Goal: Connect with others: Connect with others

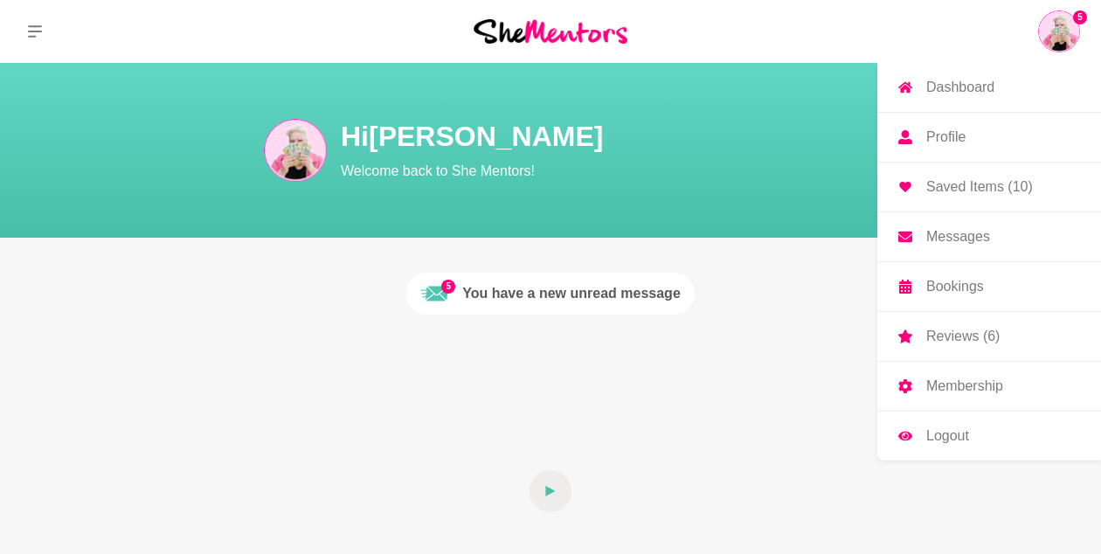
click at [986, 88] on p "Dashboard" at bounding box center [961, 87] width 68 height 14
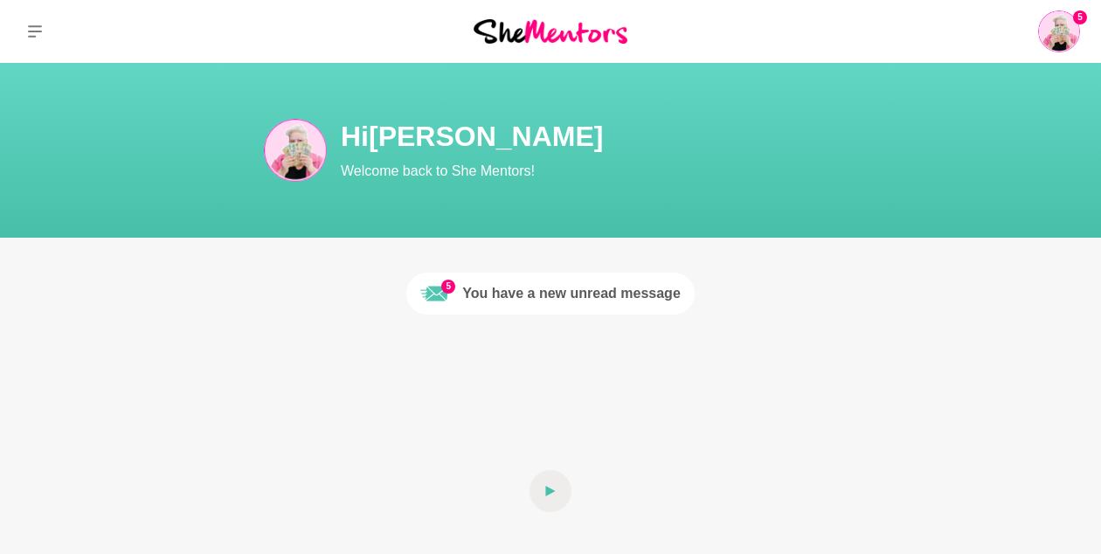
scroll to position [50, 0]
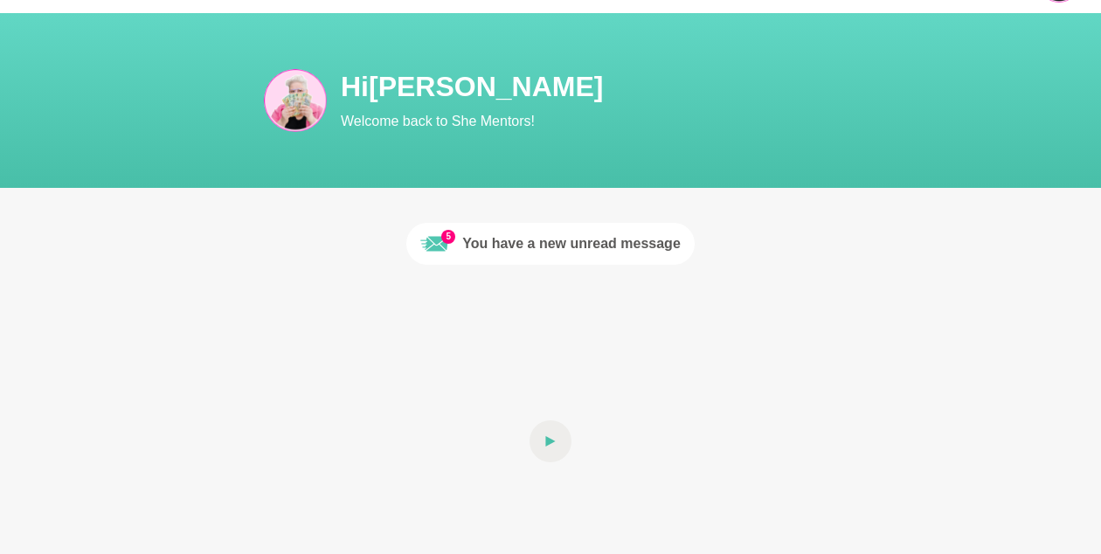
click at [619, 225] on link "5 You have a new unread message" at bounding box center [550, 244] width 288 height 42
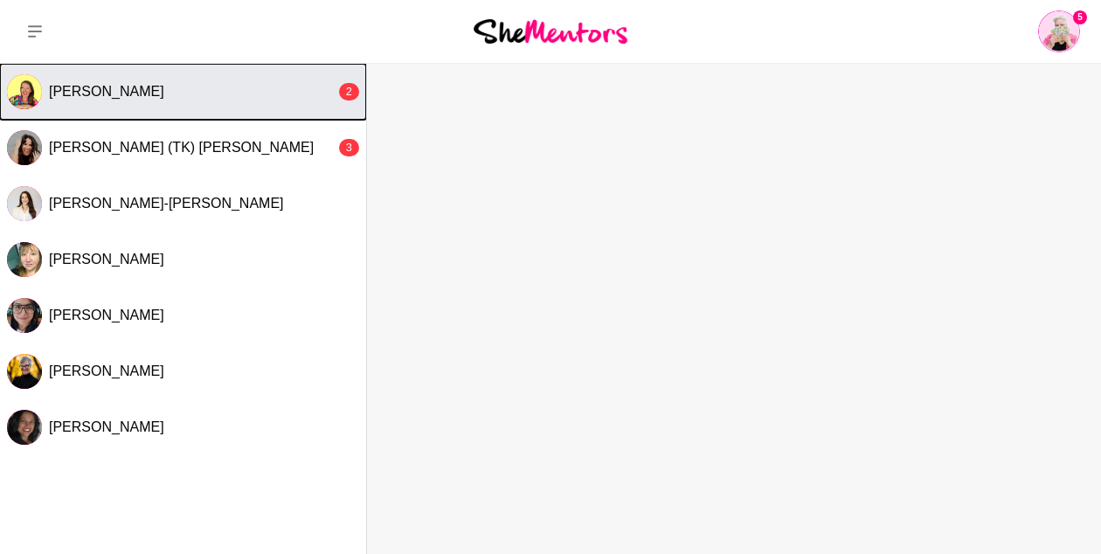
click at [212, 109] on button "[PERSON_NAME] 2" at bounding box center [183, 92] width 366 height 56
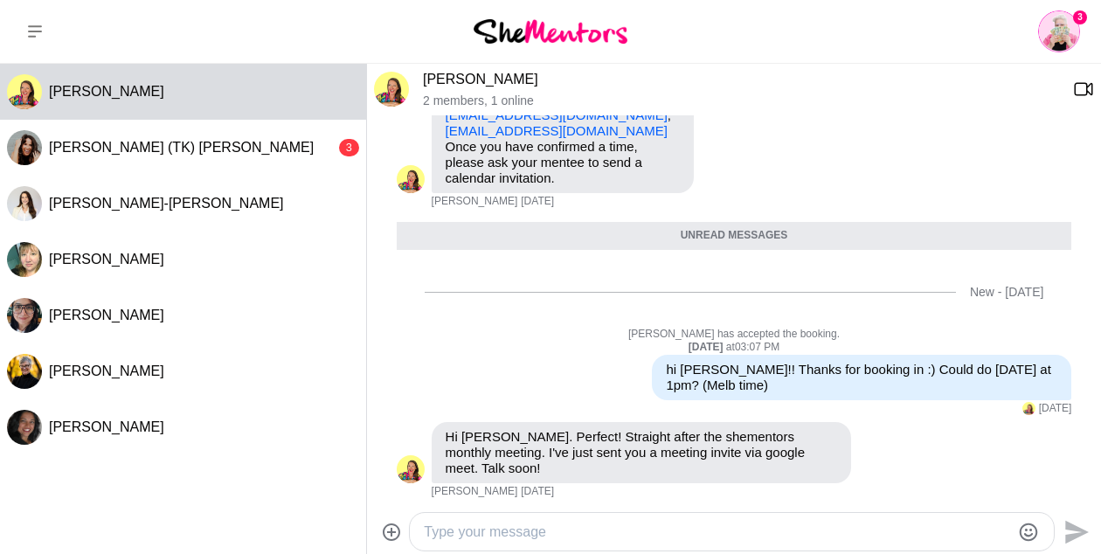
scroll to position [430, 0]
click at [641, 254] on li "Unread messages" at bounding box center [735, 238] width 730 height 42
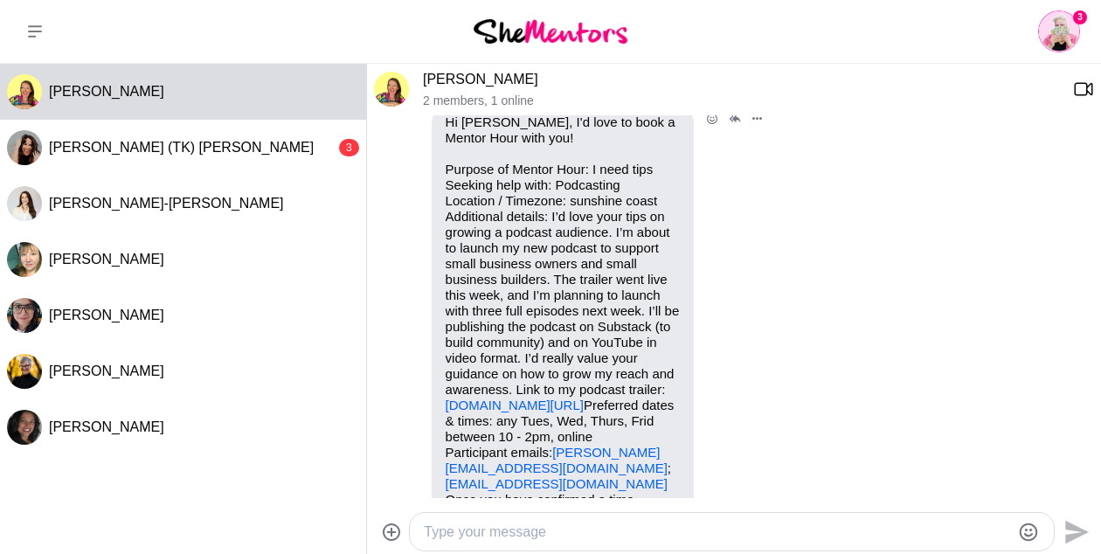
scroll to position [80, 0]
click at [628, 247] on p "Purpose of Mentor Hour: I need tips Seeking help with: Podcasting Location / Ti…" at bounding box center [563, 325] width 234 height 330
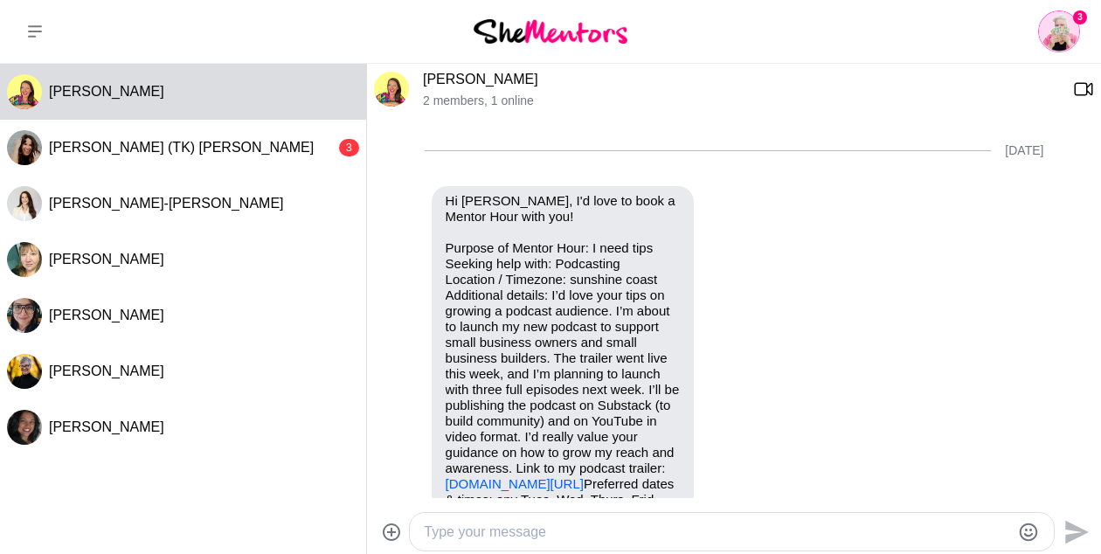
click at [452, 73] on link "[PERSON_NAME]" at bounding box center [480, 79] width 115 height 15
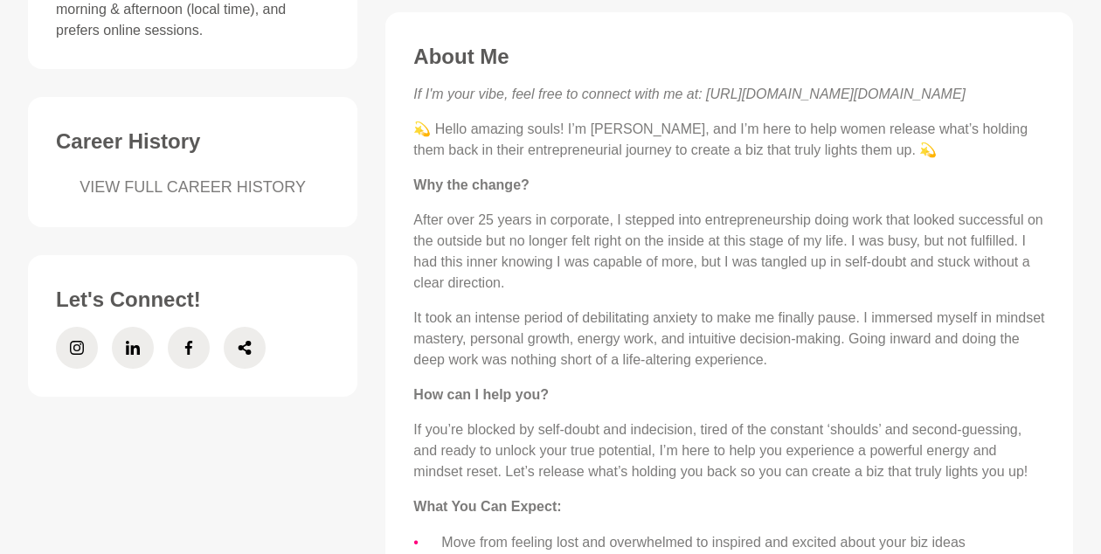
scroll to position [601, 0]
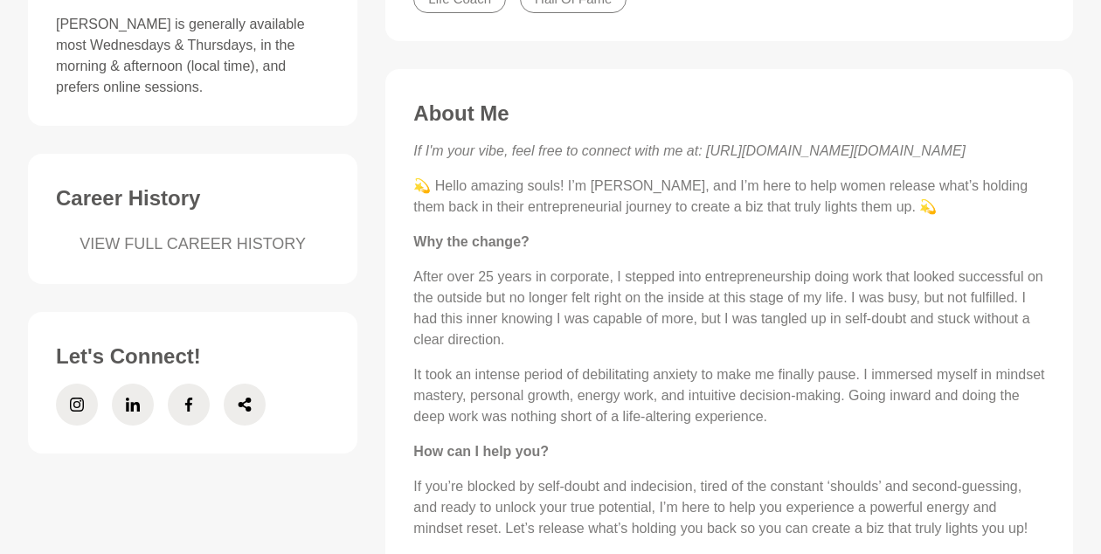
drag, startPoint x: 1004, startPoint y: 154, endPoint x: 715, endPoint y: 154, distance: 288.5
click at [715, 154] on em "If I'm your vibe, feel free to connect with me at: [URL][DOMAIN_NAME][DOMAIN_NA…" at bounding box center [689, 150] width 552 height 15
copy em "[URL][DOMAIN_NAME][DOMAIN_NAME]"
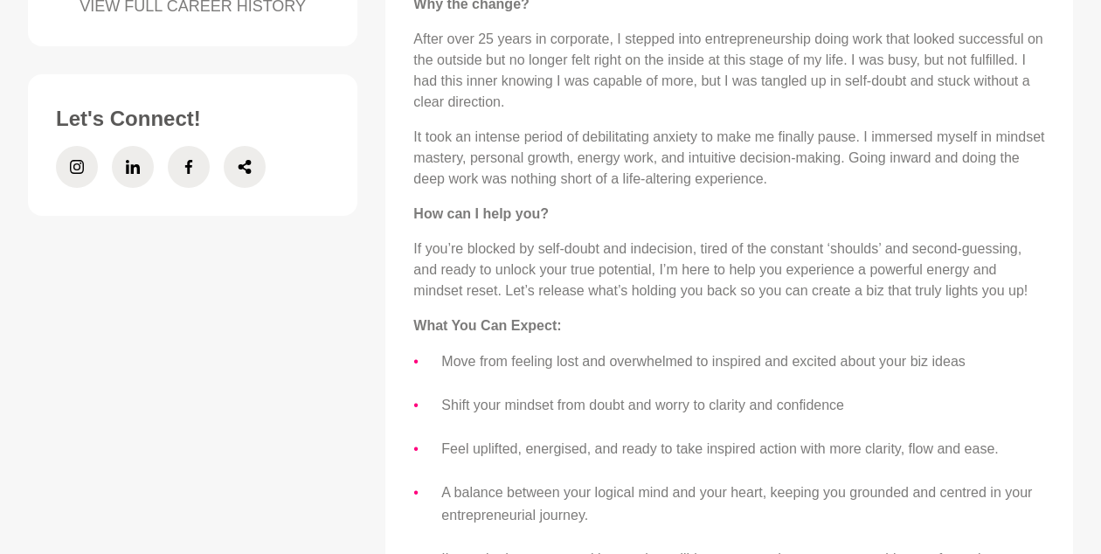
scroll to position [839, 0]
